Goal: Find specific page/section

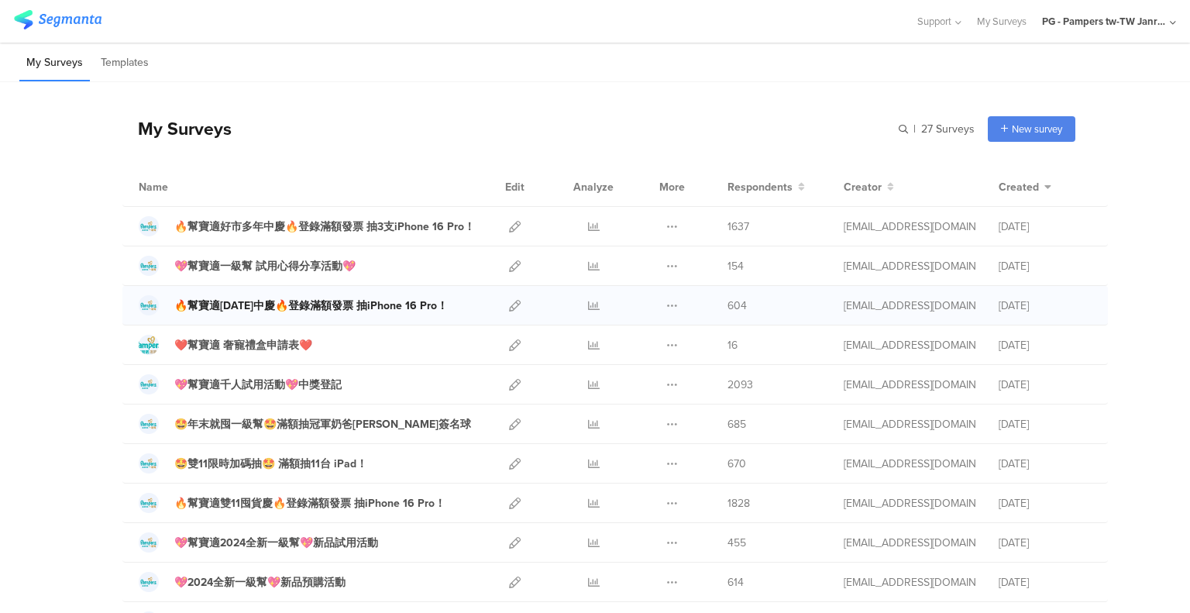
click at [331, 298] on div "🔥幫寶適618年中慶🔥登錄滿額發票 抽iPhone 16 Pro！" at bounding box center [310, 305] width 273 height 16
